Goal: Transaction & Acquisition: Purchase product/service

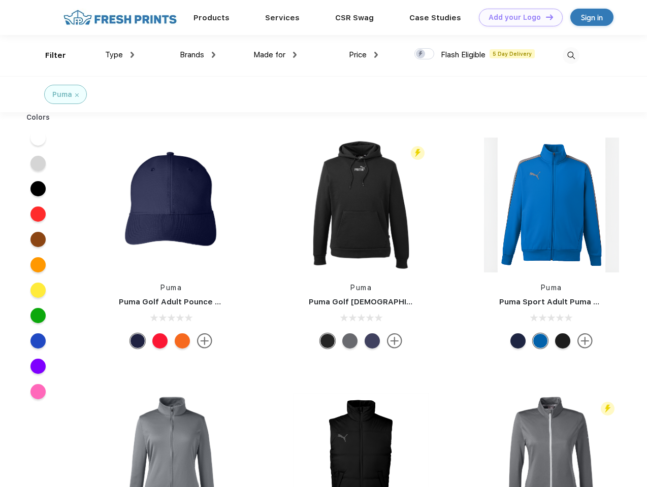
click at [517, 17] on link "Add your Logo Design Tool" at bounding box center [521, 18] width 84 height 18
click at [0, 0] on div "Design Tool" at bounding box center [0, 0] width 0 height 0
click at [545, 17] on link "Add your Logo Design Tool" at bounding box center [521, 18] width 84 height 18
click at [49, 55] on div "Filter" at bounding box center [55, 56] width 21 height 12
click at [120, 55] on span "Type" at bounding box center [114, 54] width 18 height 9
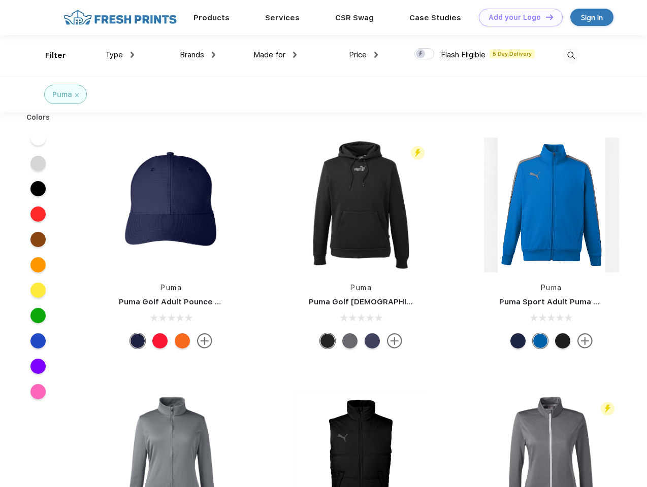
click at [198, 55] on span "Brands" at bounding box center [192, 54] width 24 height 9
click at [275, 55] on span "Made for" at bounding box center [269, 54] width 32 height 9
click at [364, 55] on span "Price" at bounding box center [358, 54] width 18 height 9
click at [424, 54] on div at bounding box center [424, 53] width 20 height 11
click at [421, 54] on input "checkbox" at bounding box center [417, 51] width 7 height 7
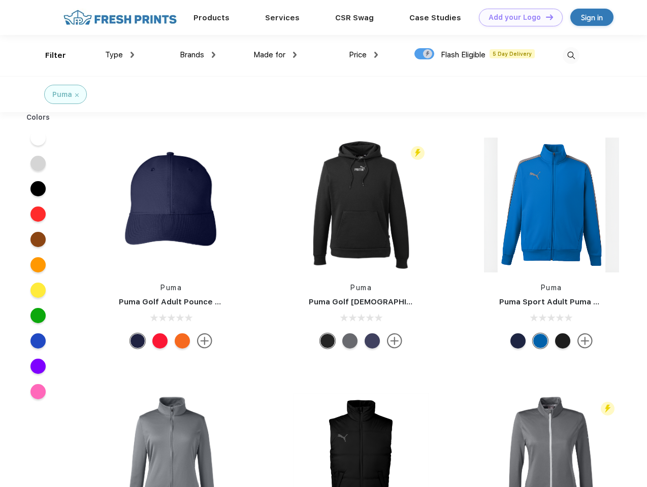
click at [571, 55] on img at bounding box center [571, 55] width 17 height 17
